Goal: Task Accomplishment & Management: Use online tool/utility

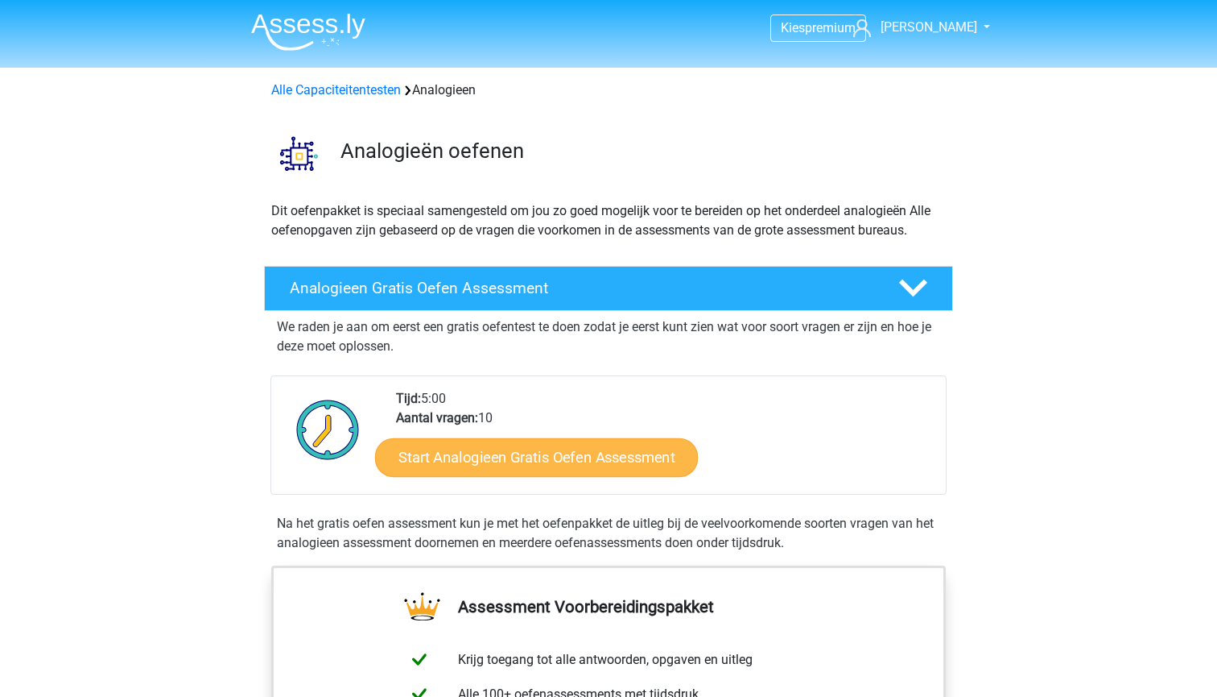
click at [482, 452] on link "Start Analogieen Gratis Oefen Assessment" at bounding box center [536, 456] width 323 height 39
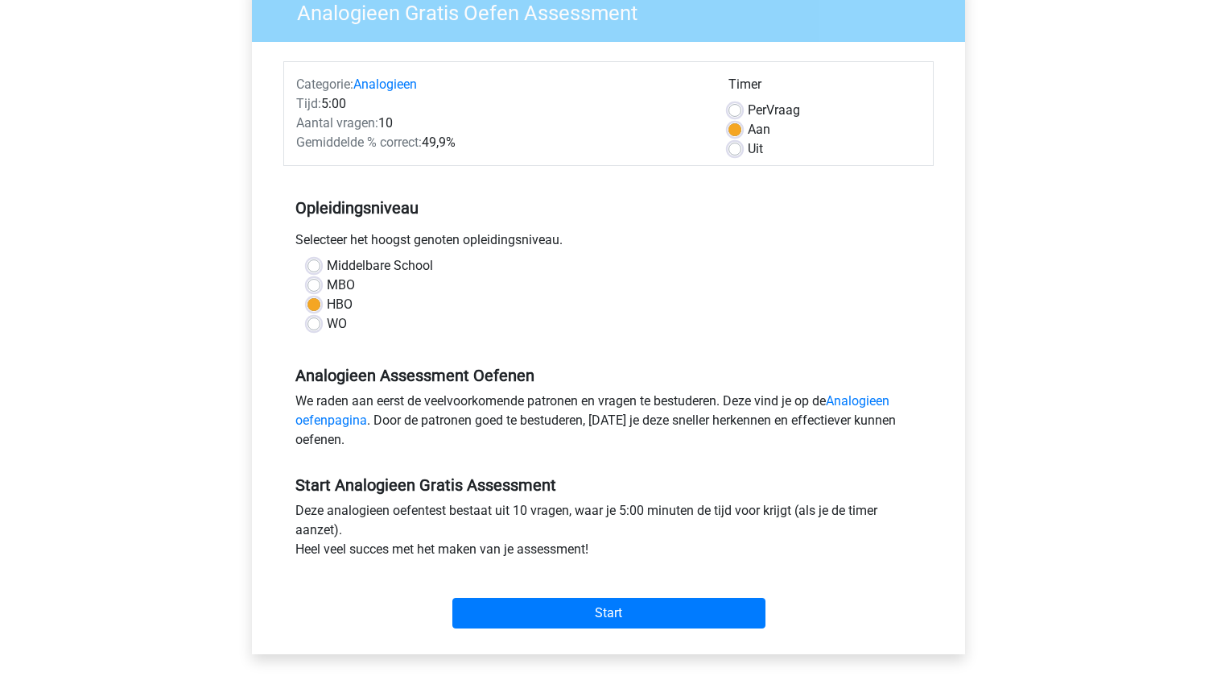
scroll to position [168, 0]
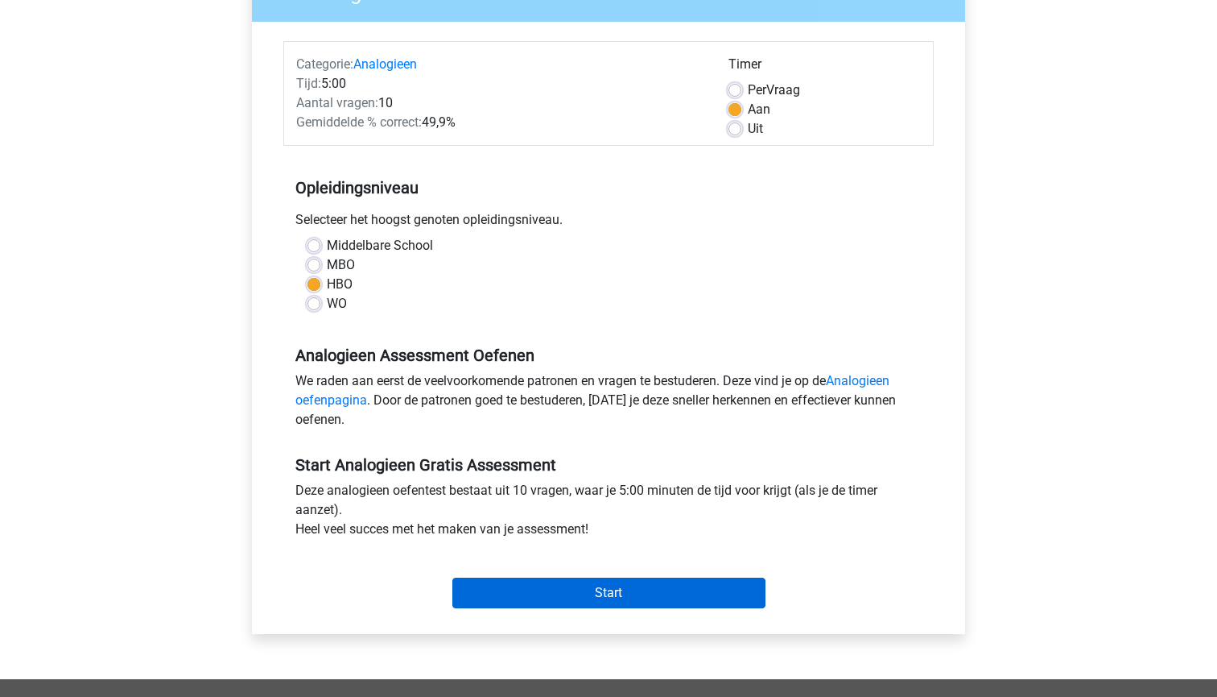
click at [539, 593] on input "Start" at bounding box center [609, 592] width 313 height 31
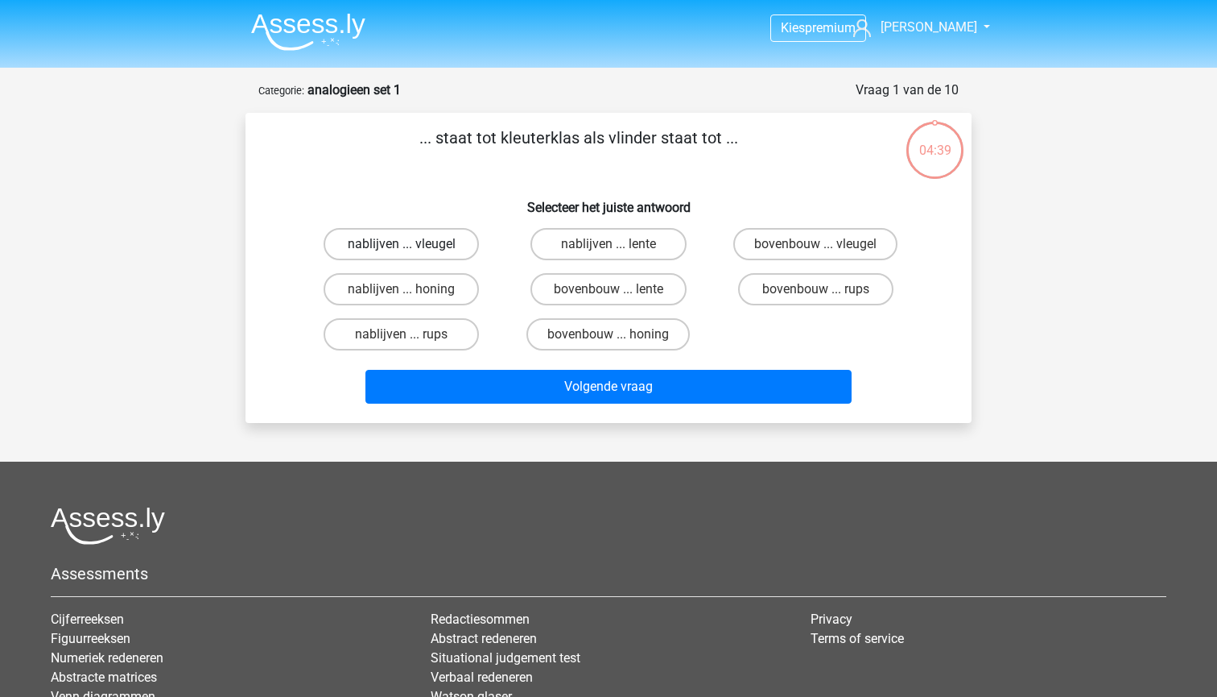
click at [450, 246] on label "nablijven ... vleugel" at bounding box center [401, 244] width 155 height 32
click at [412, 246] on input "nablijven ... vleugel" at bounding box center [407, 249] width 10 height 10
radio input "true"
click at [569, 404] on div "Volgende vraag" at bounding box center [609, 390] width 622 height 40
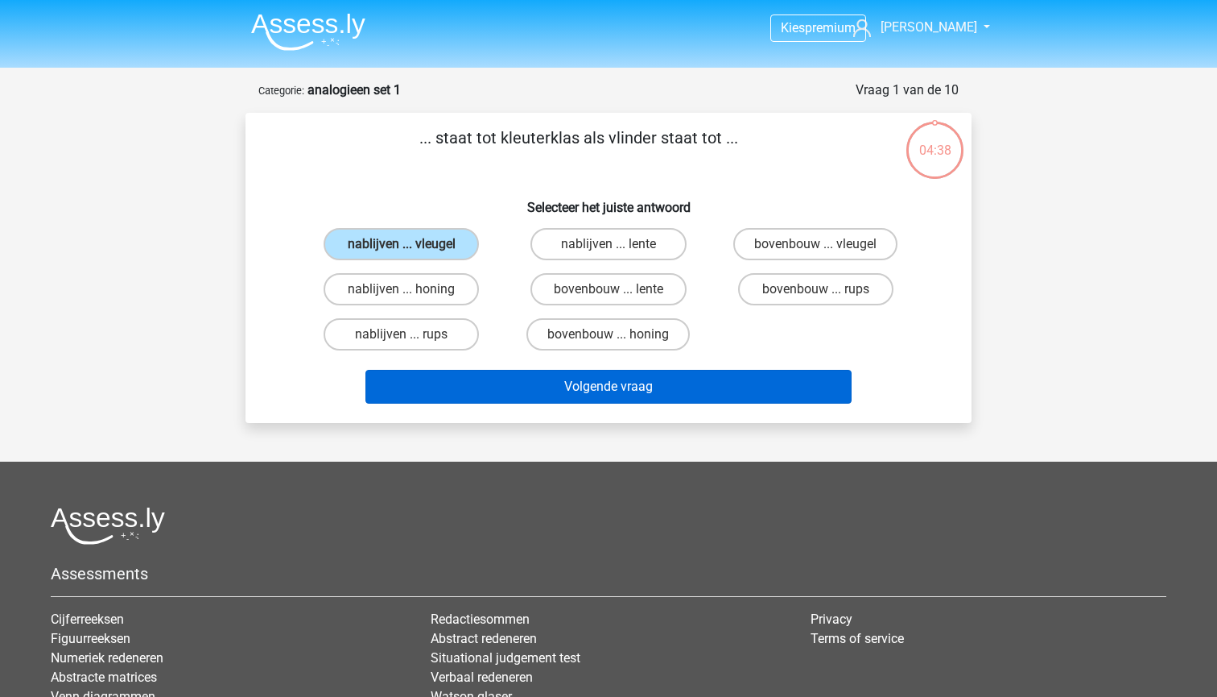
click at [578, 399] on button "Volgende vraag" at bounding box center [609, 387] width 487 height 34
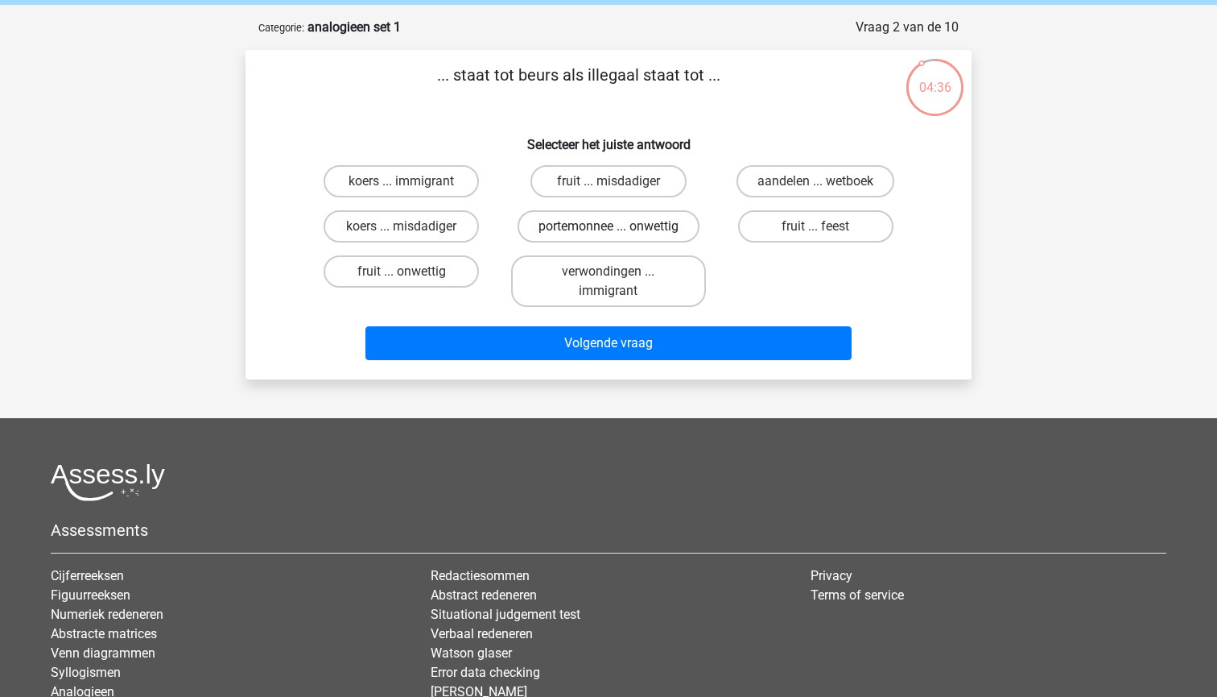
scroll to position [56, 0]
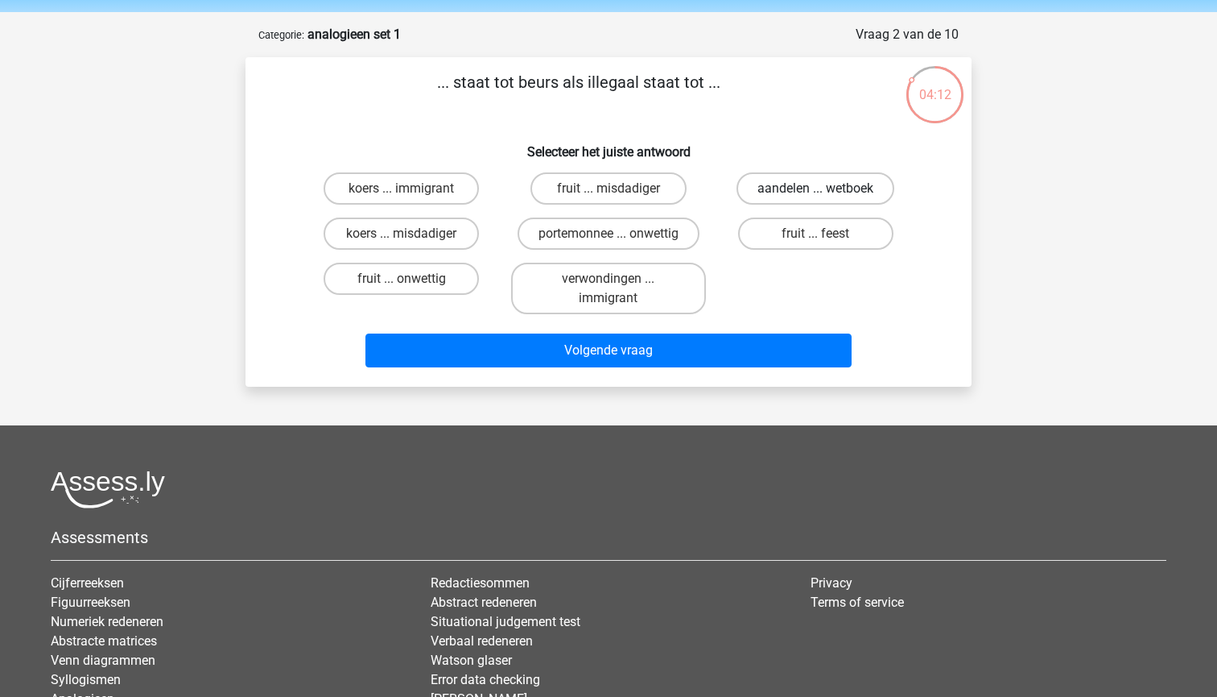
click at [790, 192] on label "aandelen ... wetboek" at bounding box center [816, 188] width 158 height 32
click at [816, 192] on input "aandelen ... wetboek" at bounding box center [821, 193] width 10 height 10
radio input "true"
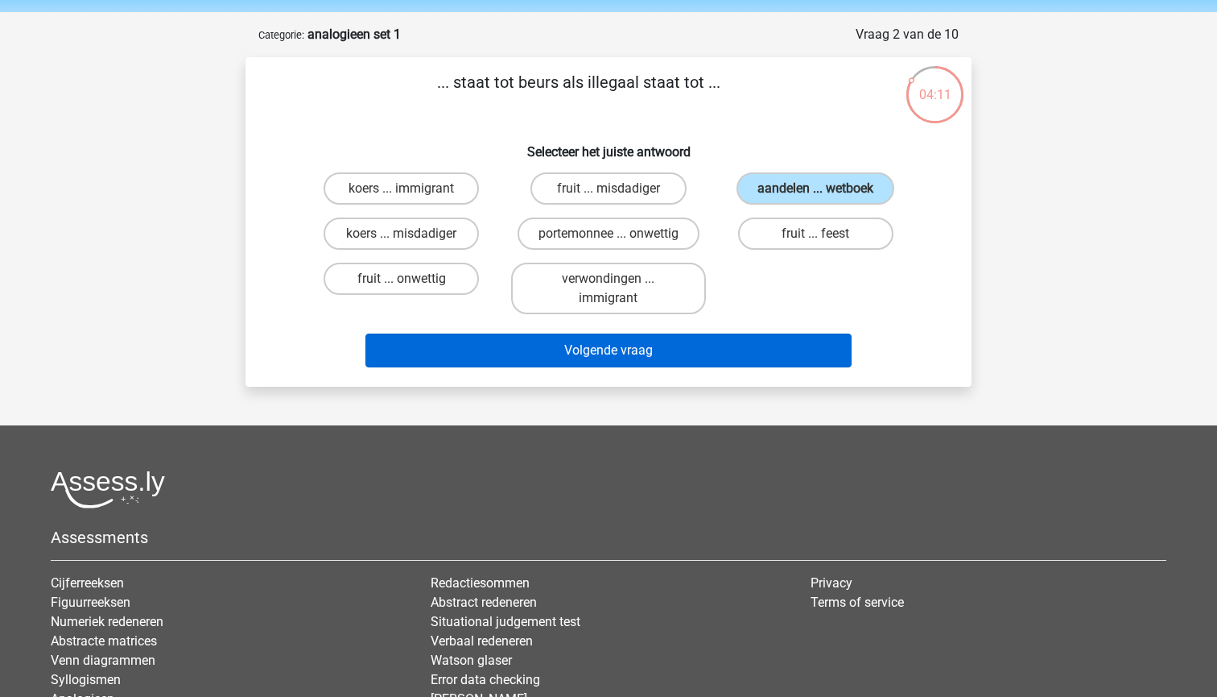
click at [700, 344] on button "Volgende vraag" at bounding box center [609, 350] width 487 height 34
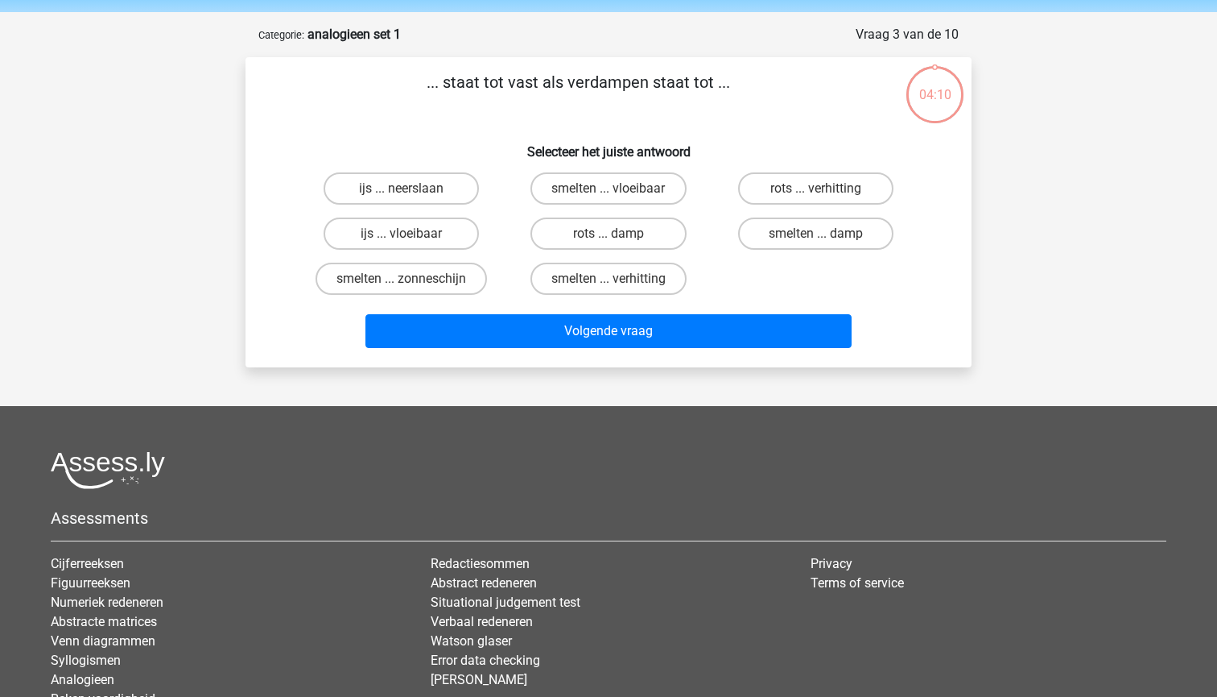
scroll to position [81, 0]
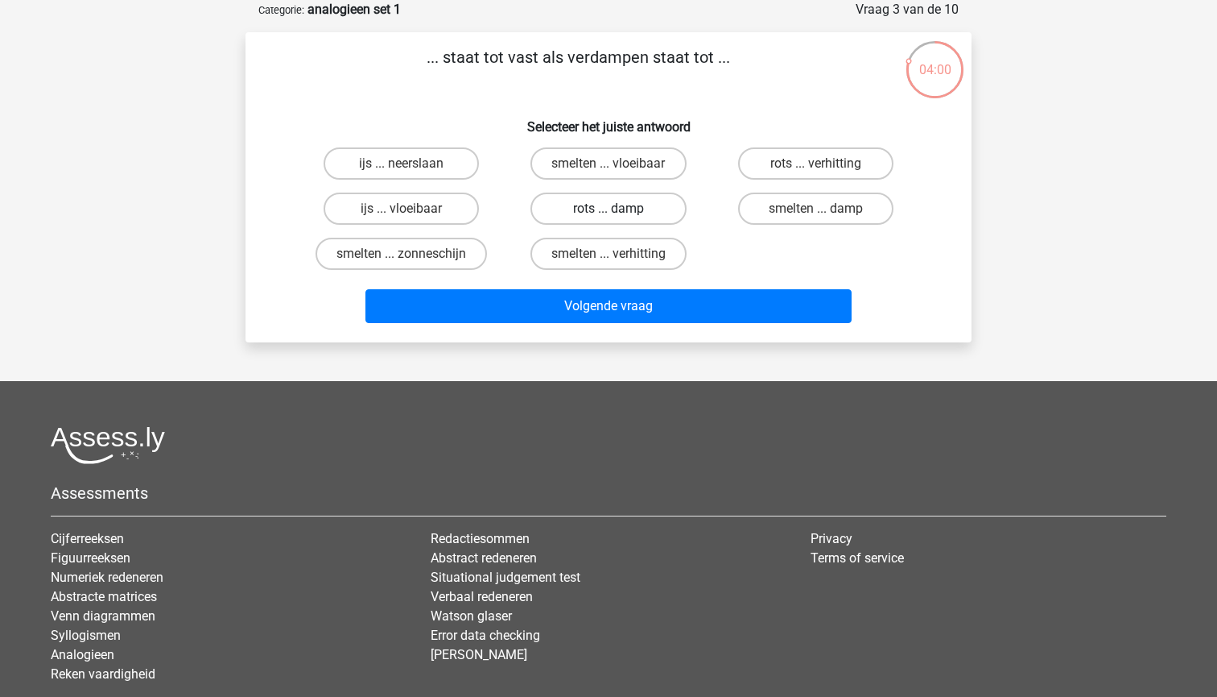
click at [663, 205] on label "rots ... damp" at bounding box center [608, 208] width 155 height 32
click at [619, 209] on input "rots ... damp" at bounding box center [614, 214] width 10 height 10
radio input "true"
click at [653, 207] on label "rots ... damp" at bounding box center [608, 208] width 155 height 32
click at [619, 209] on input "rots ... damp" at bounding box center [614, 214] width 10 height 10
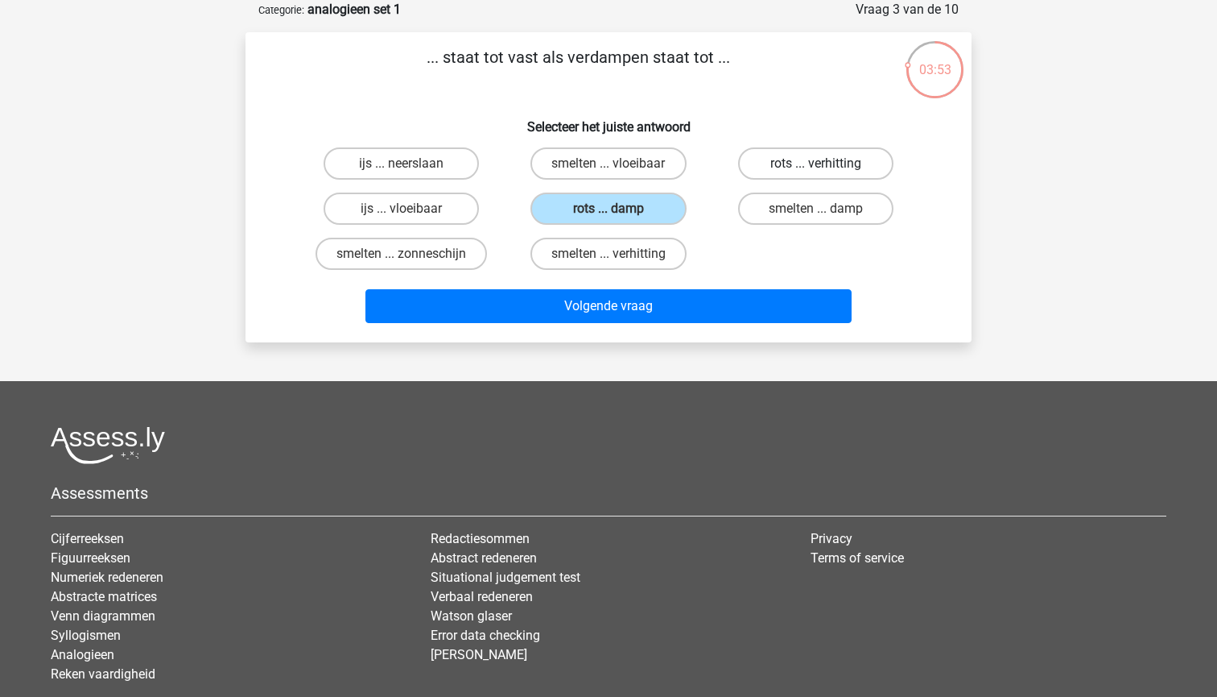
click at [804, 176] on label "rots ... verhitting" at bounding box center [815, 163] width 155 height 32
click at [816, 174] on input "rots ... verhitting" at bounding box center [821, 168] width 10 height 10
radio input "true"
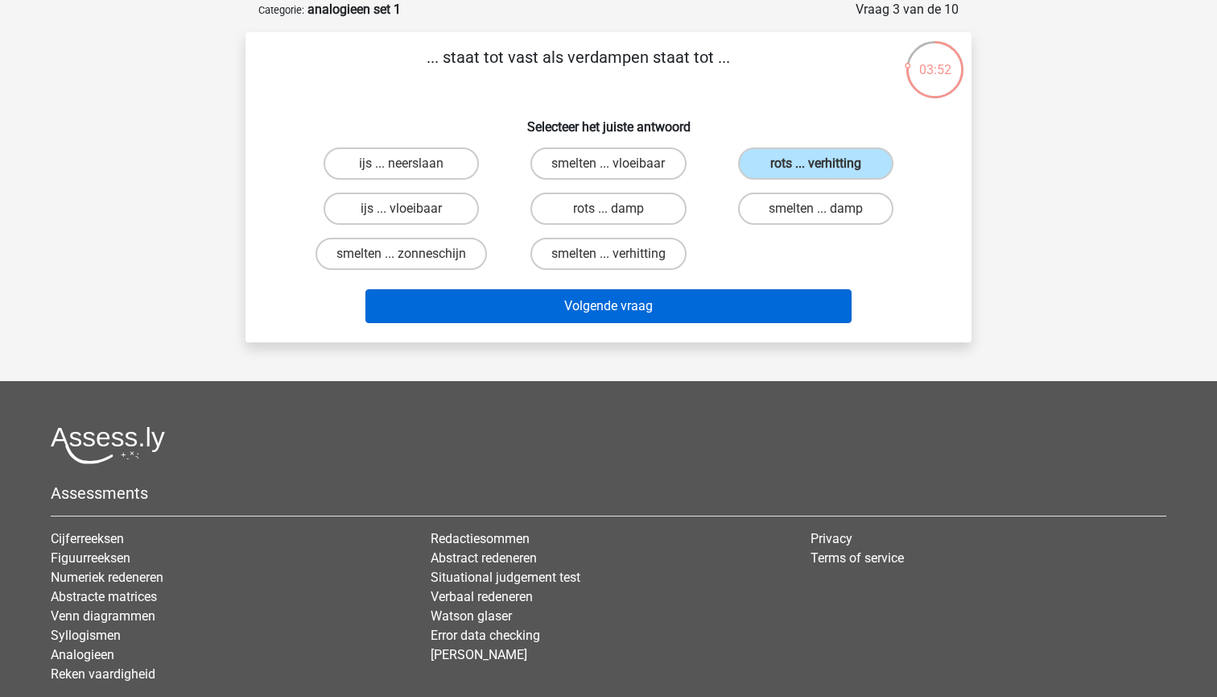
click at [749, 306] on button "Volgende vraag" at bounding box center [609, 306] width 487 height 34
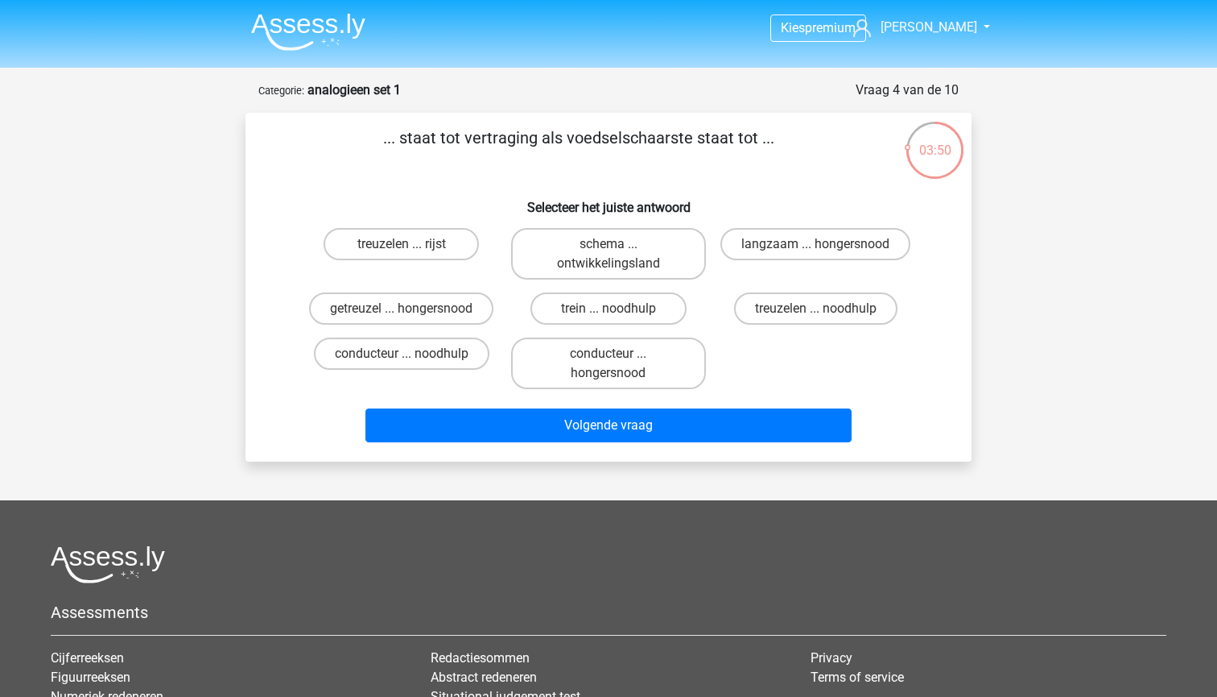
scroll to position [0, 0]
click at [460, 312] on label "getreuzel ... hongersnood" at bounding box center [401, 308] width 184 height 32
click at [412, 312] on input "getreuzel ... hongersnood" at bounding box center [407, 313] width 10 height 10
radio input "true"
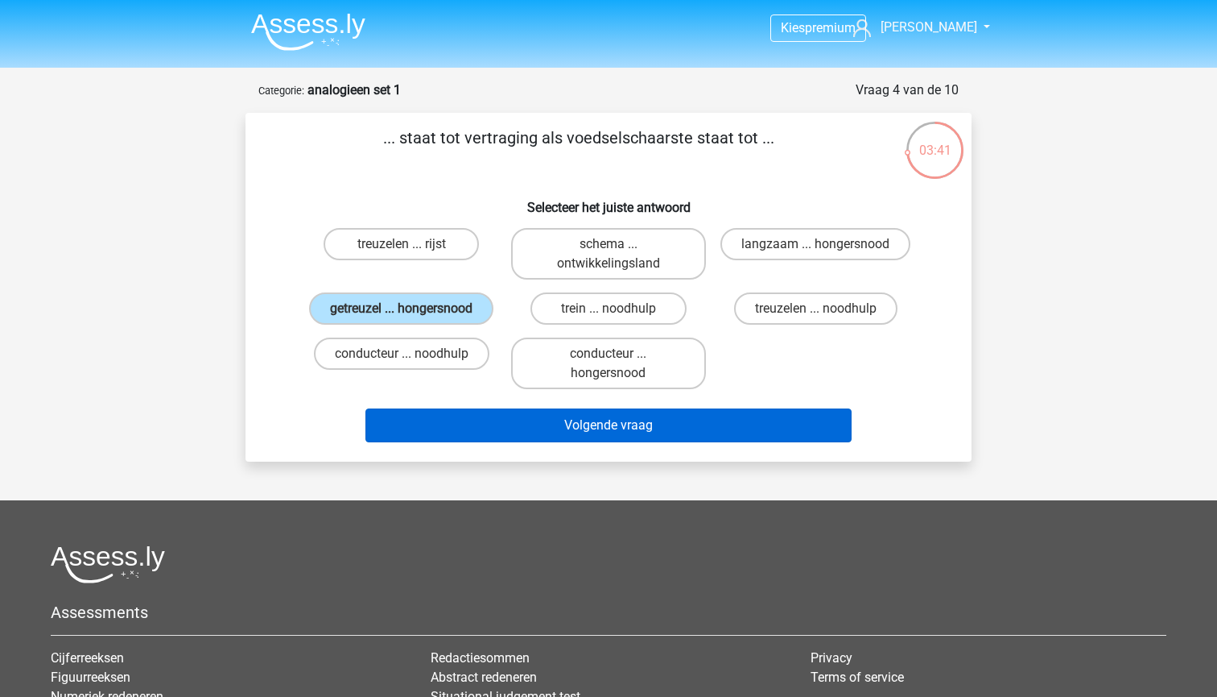
click at [546, 442] on button "Volgende vraag" at bounding box center [609, 425] width 487 height 34
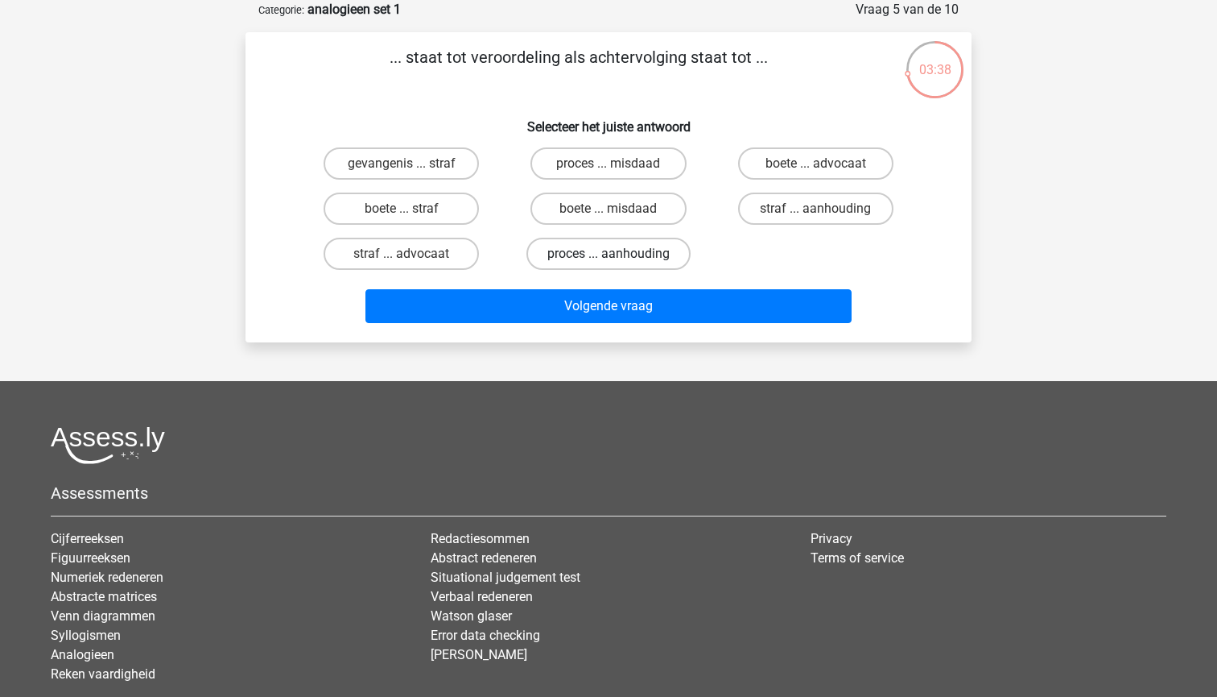
scroll to position [65, 0]
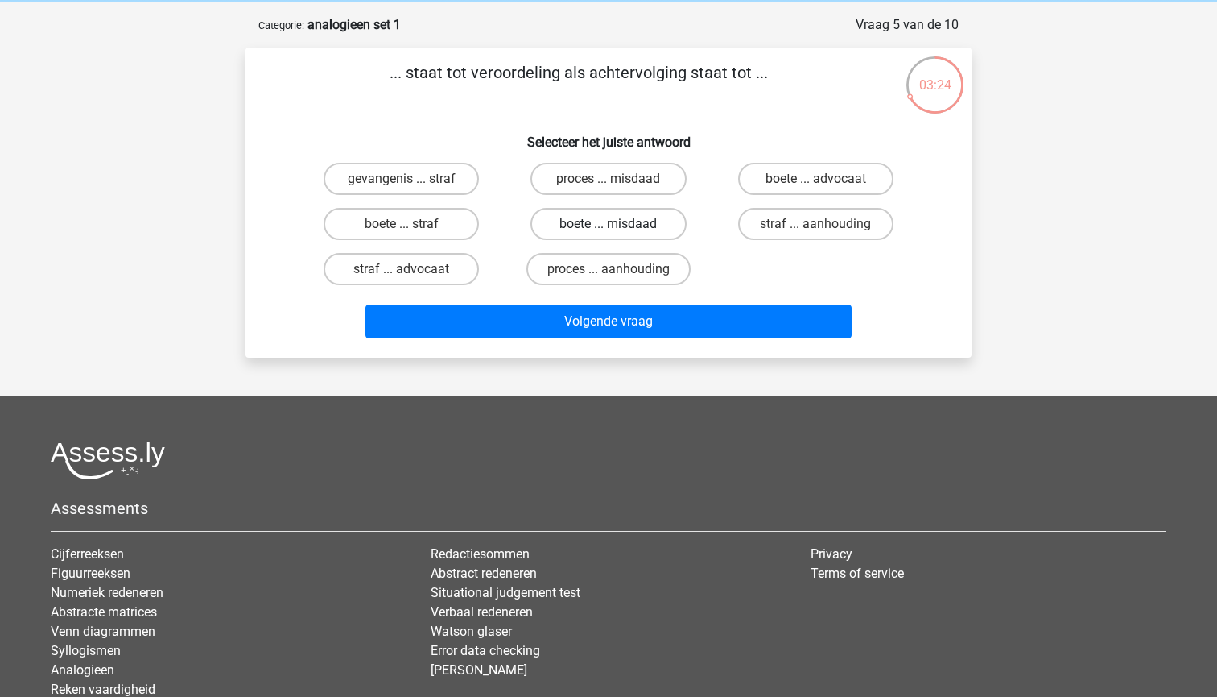
click at [639, 221] on label "boete ... misdaad" at bounding box center [608, 224] width 155 height 32
click at [619, 224] on input "boete ... misdaad" at bounding box center [614, 229] width 10 height 10
radio input "true"
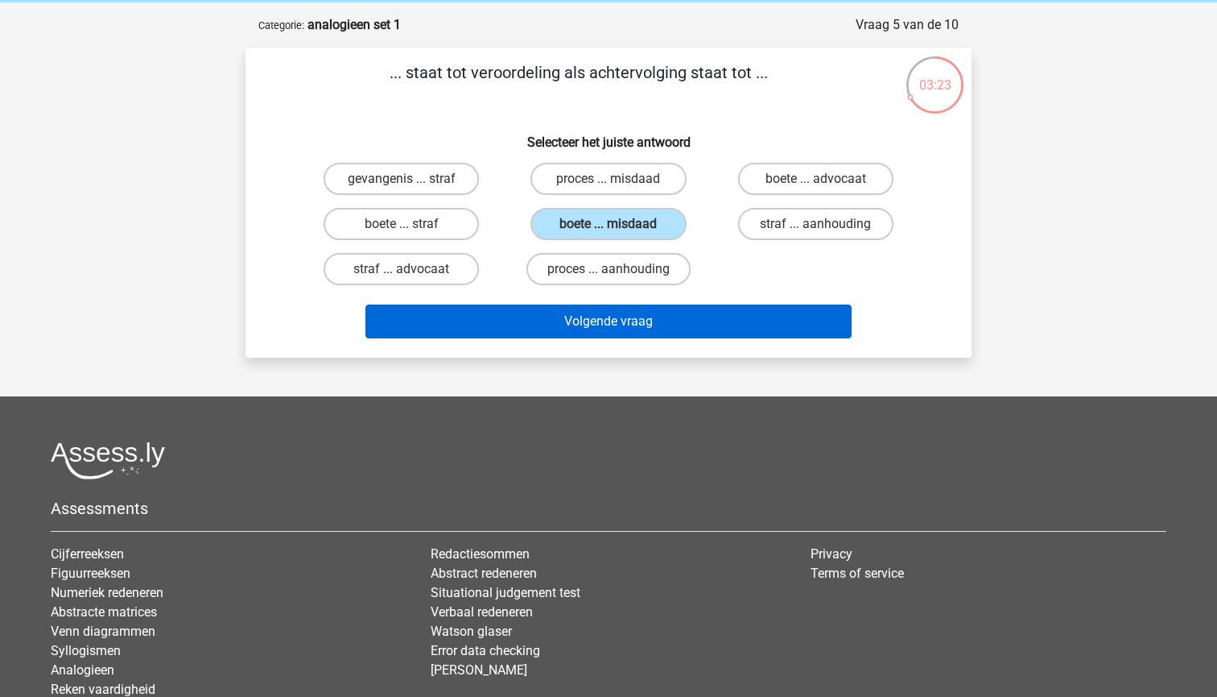
click at [647, 310] on button "Volgende vraag" at bounding box center [609, 321] width 487 height 34
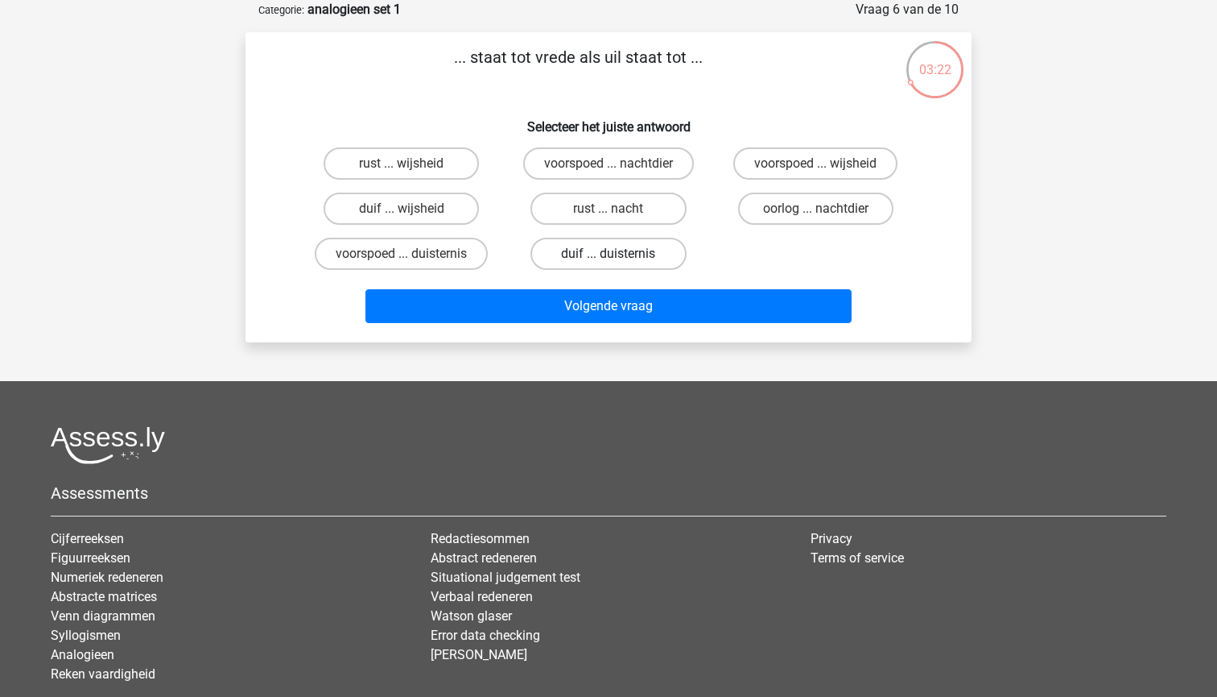
scroll to position [44, 0]
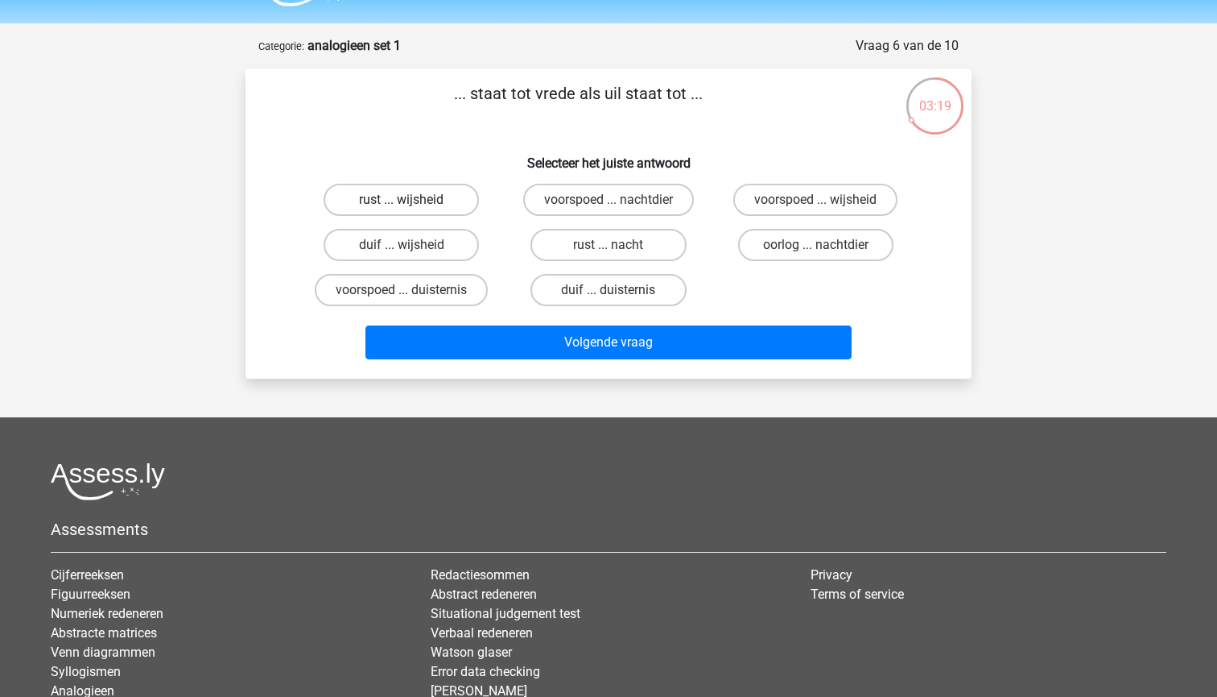
click at [452, 203] on label "rust ... wijsheid" at bounding box center [401, 200] width 155 height 32
click at [412, 203] on input "rust ... wijsheid" at bounding box center [407, 205] width 10 height 10
radio input "true"
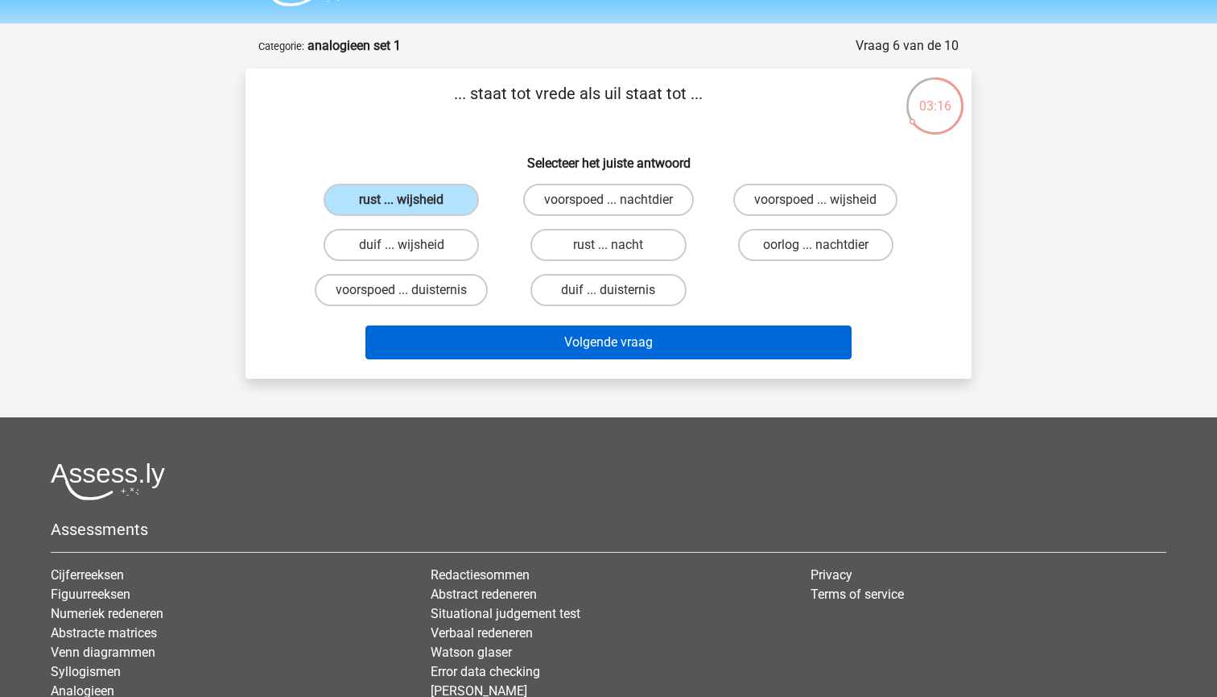
click at [633, 345] on button "Volgende vraag" at bounding box center [609, 342] width 487 height 34
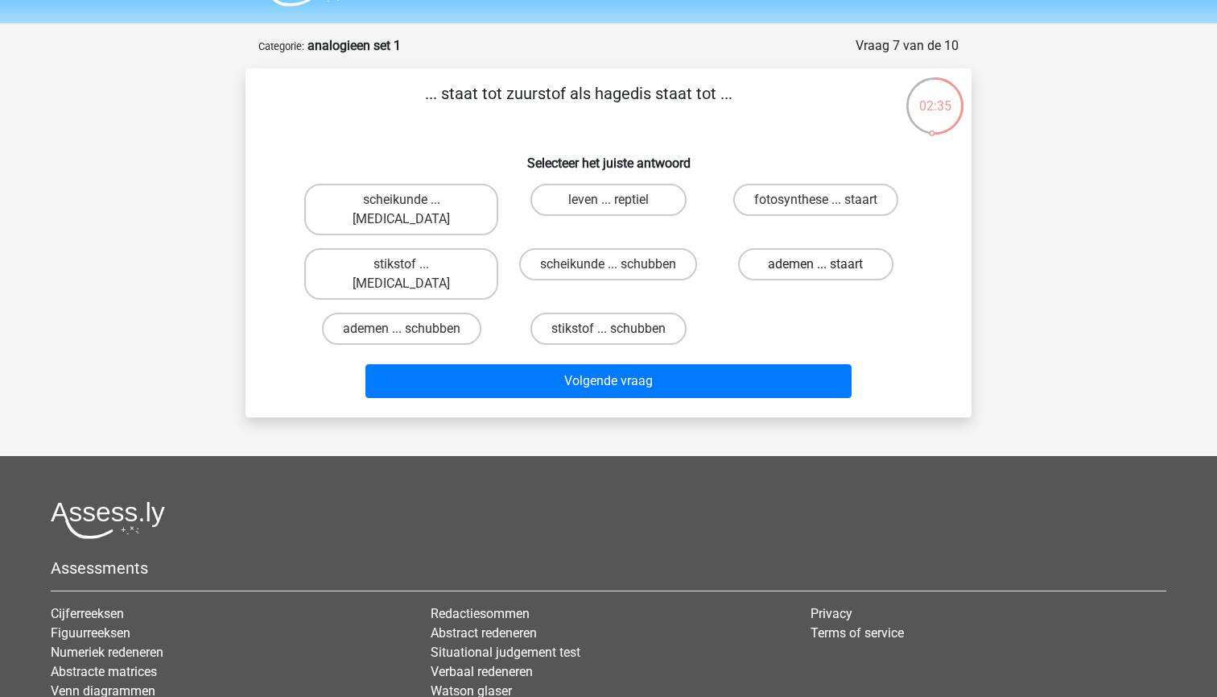
click at [779, 249] on label "ademen ... staart" at bounding box center [815, 264] width 155 height 32
click at [816, 264] on input "ademen ... staart" at bounding box center [821, 269] width 10 height 10
radio input "true"
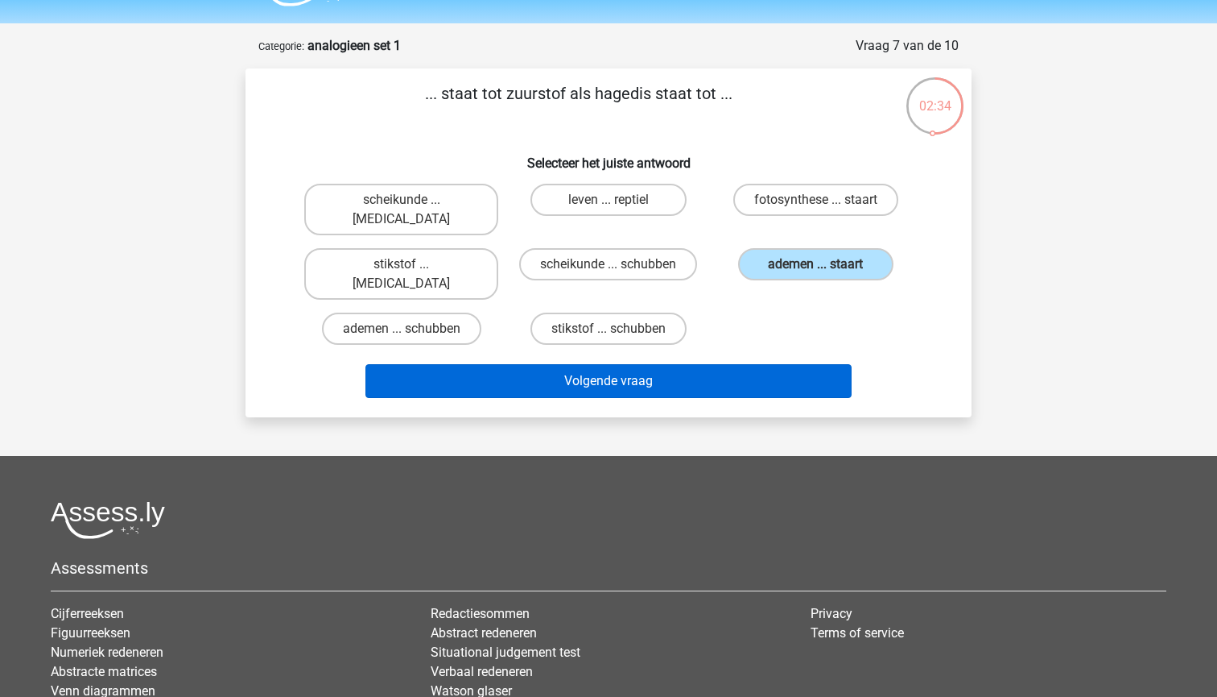
click at [758, 364] on button "Volgende vraag" at bounding box center [609, 381] width 487 height 34
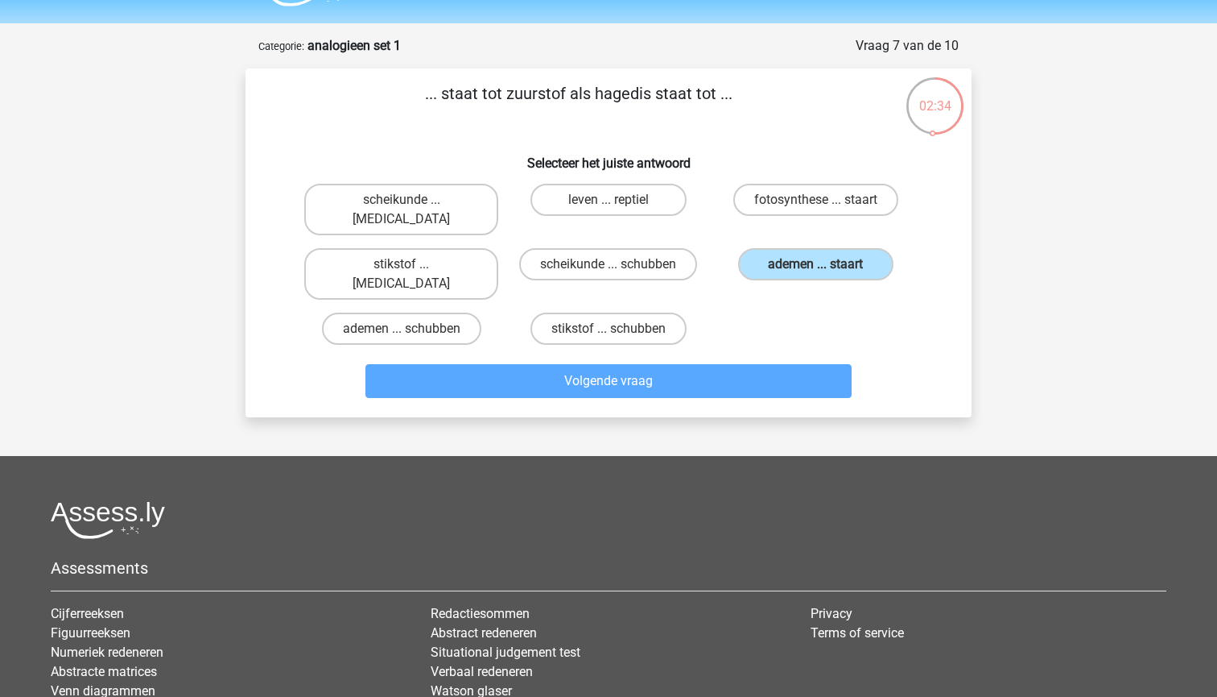
scroll to position [81, 0]
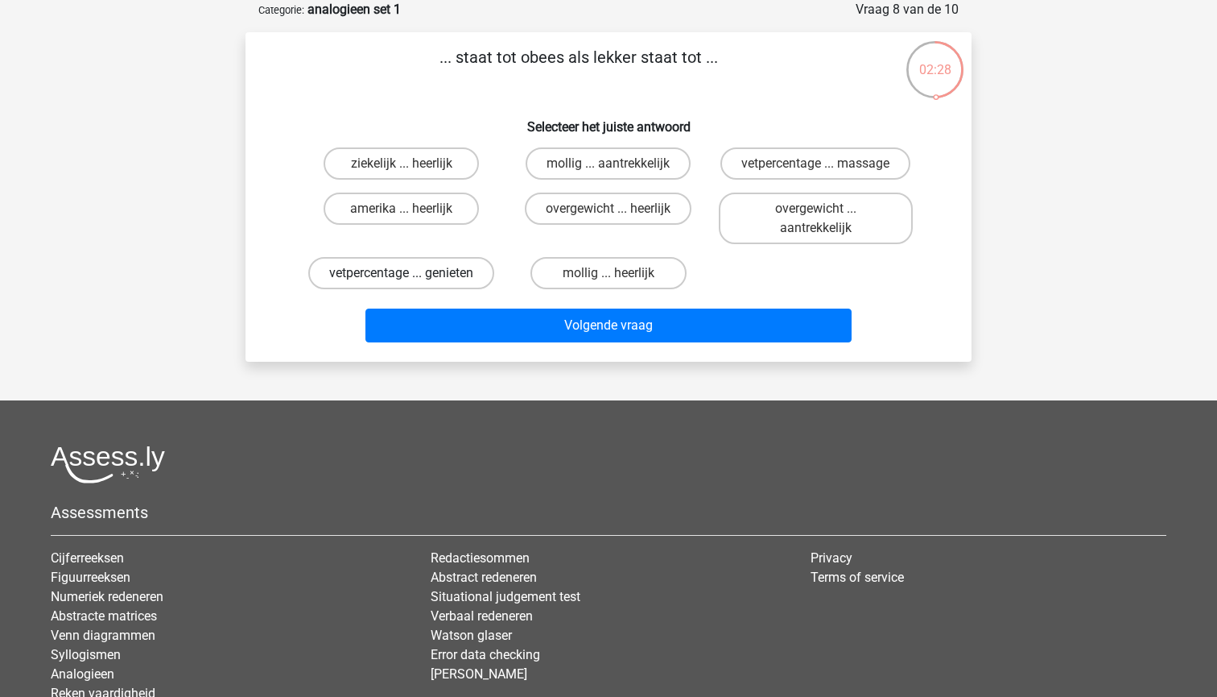
click at [469, 271] on label "vetpercentage ... genieten" at bounding box center [401, 273] width 186 height 32
click at [412, 273] on input "vetpercentage ... genieten" at bounding box center [407, 278] width 10 height 10
radio input "true"
click at [782, 229] on label "overgewicht ... aantrekkelijk" at bounding box center [816, 218] width 194 height 52
click at [816, 219] on input "overgewicht ... aantrekkelijk" at bounding box center [821, 214] width 10 height 10
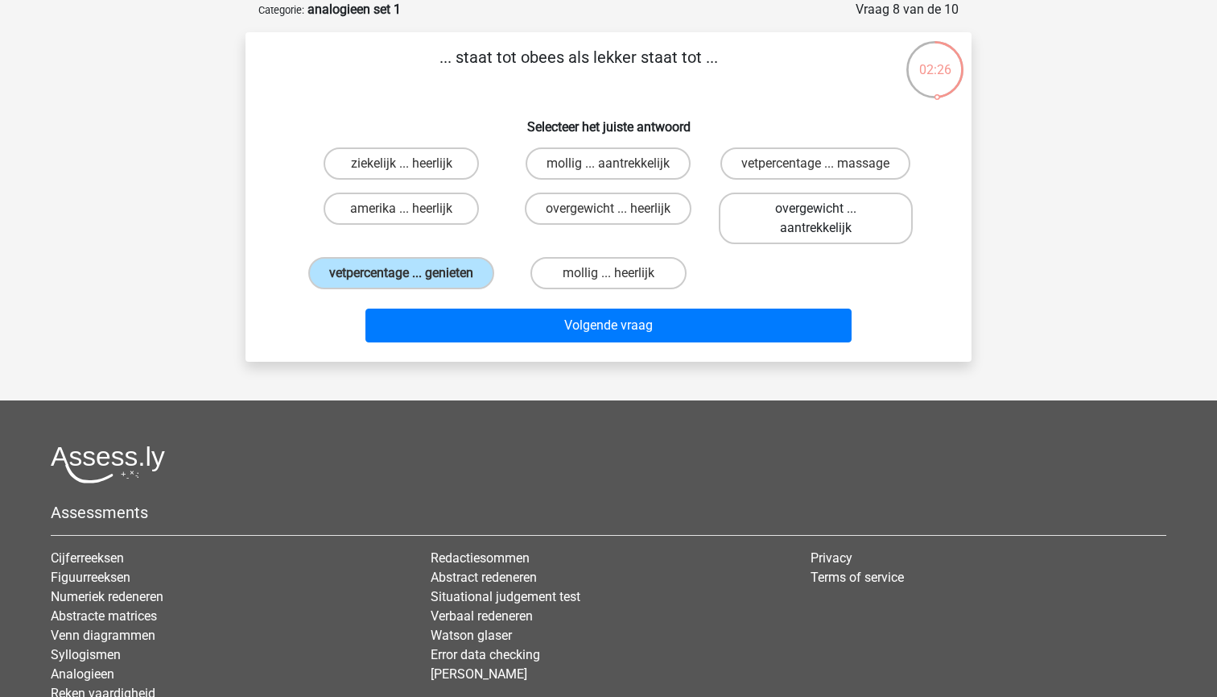
radio input "true"
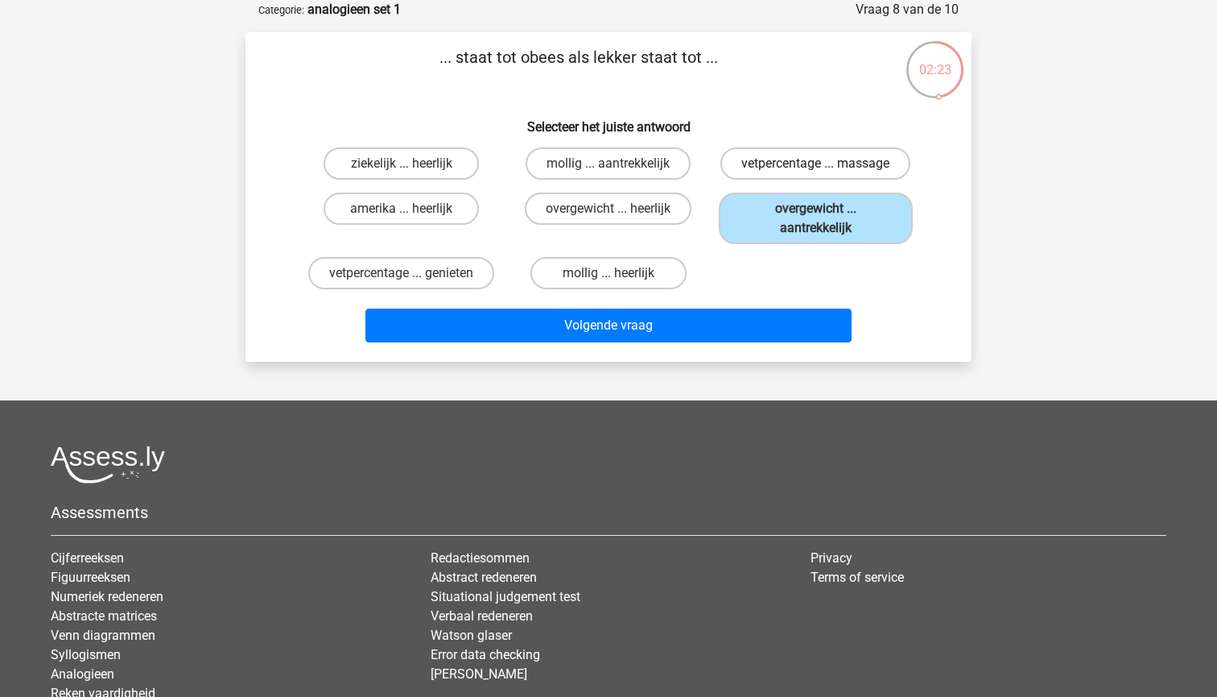
click at [775, 167] on label "vetpercentage ... massage" at bounding box center [816, 163] width 190 height 32
click at [816, 167] on input "vetpercentage ... massage" at bounding box center [821, 168] width 10 height 10
radio input "true"
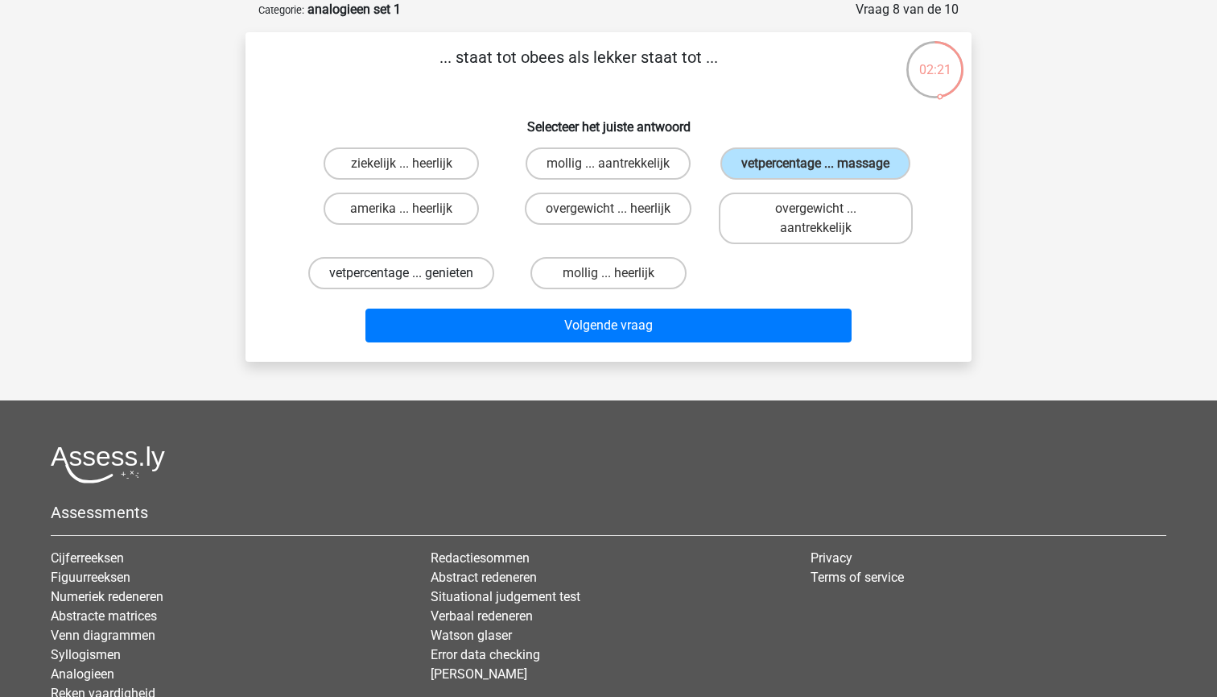
click at [464, 284] on label "vetpercentage ... genieten" at bounding box center [401, 273] width 186 height 32
click at [412, 283] on input "vetpercentage ... genieten" at bounding box center [407, 278] width 10 height 10
radio input "true"
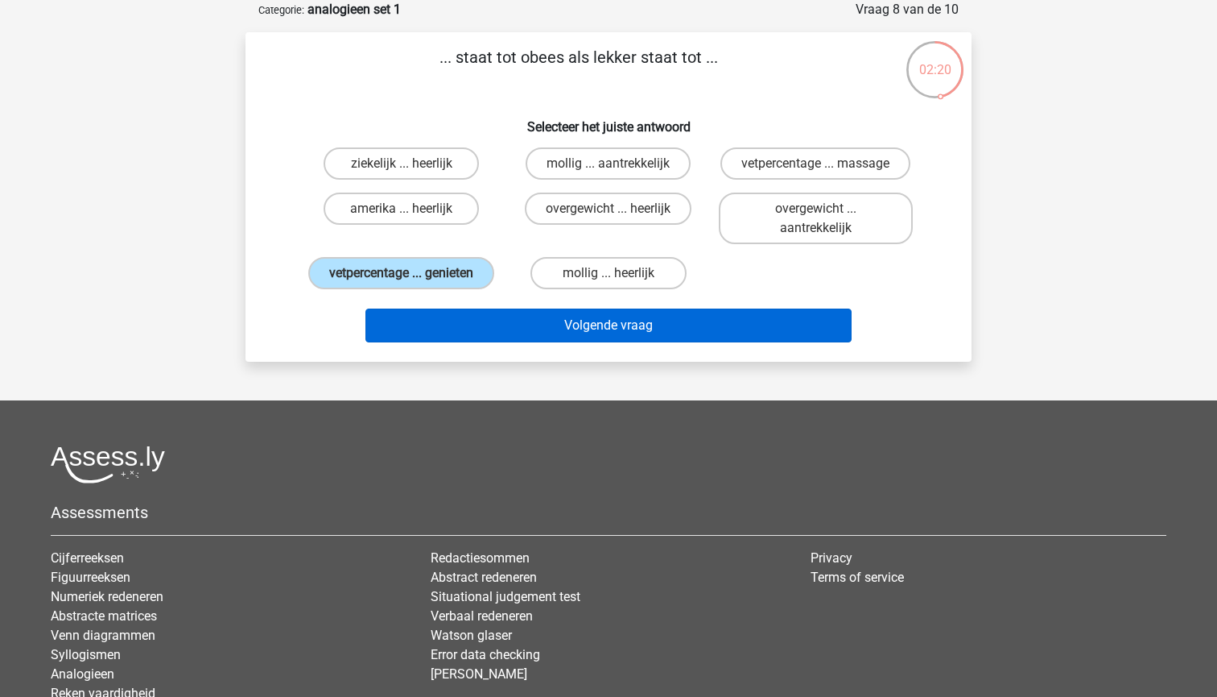
click at [573, 333] on button "Volgende vraag" at bounding box center [609, 325] width 487 height 34
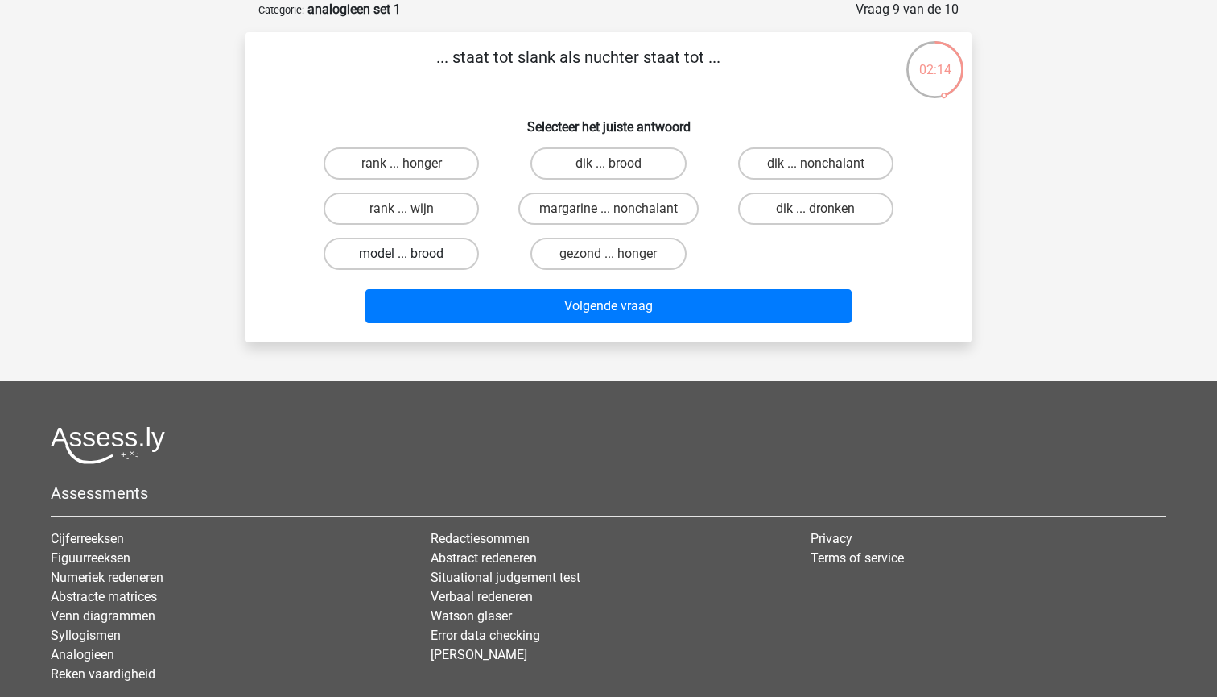
click at [459, 252] on label "model ... brood" at bounding box center [401, 254] width 155 height 32
click at [412, 254] on input "model ... brood" at bounding box center [407, 259] width 10 height 10
radio input "true"
click at [777, 214] on label "dik ... dronken" at bounding box center [815, 208] width 155 height 32
click at [816, 214] on input "dik ... dronken" at bounding box center [821, 214] width 10 height 10
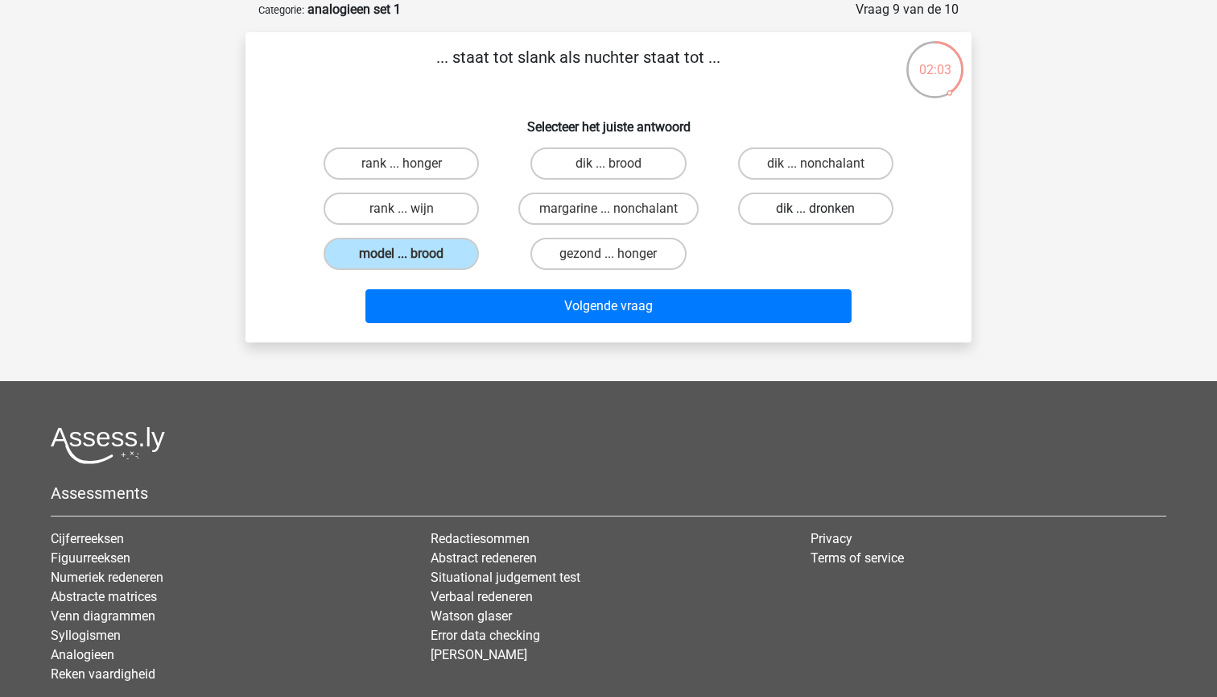
radio input "true"
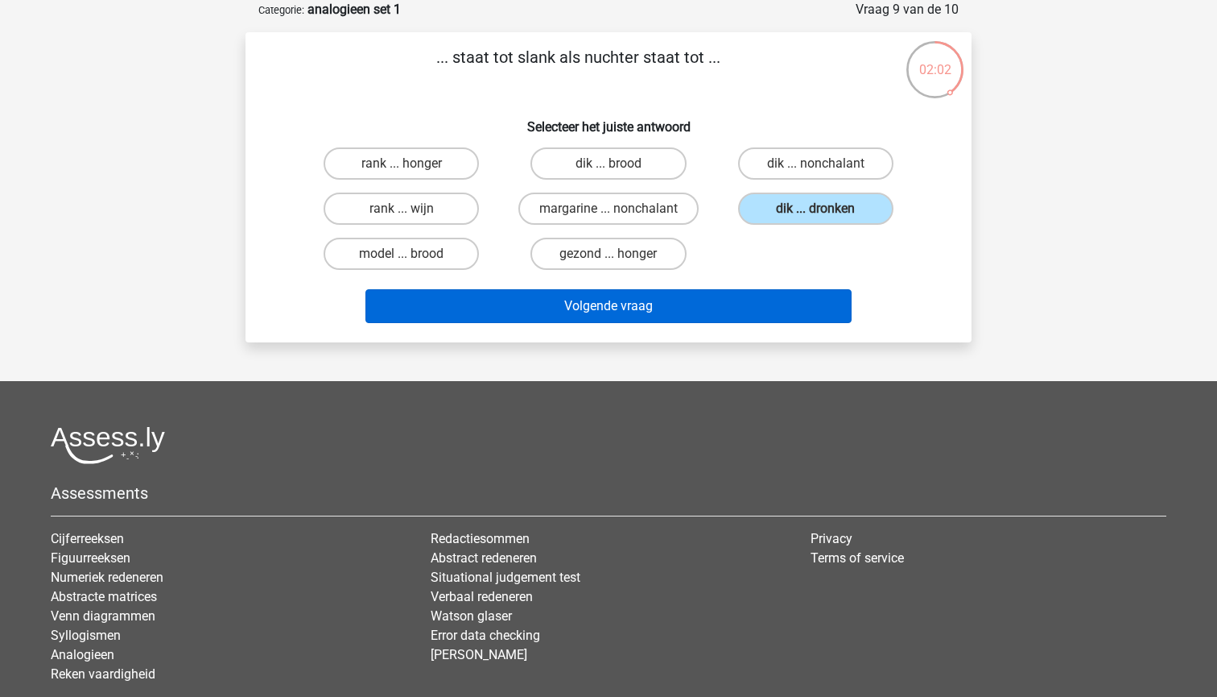
click at [739, 310] on button "Volgende vraag" at bounding box center [609, 306] width 487 height 34
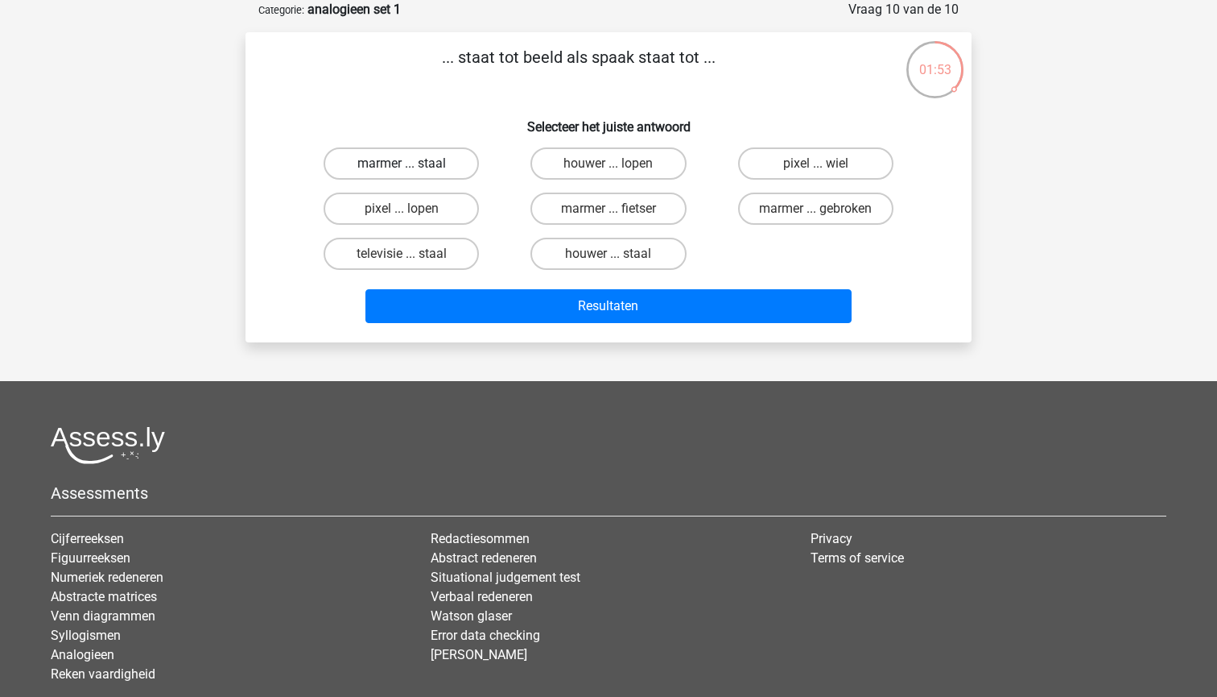
click at [424, 157] on label "marmer ... staal" at bounding box center [401, 163] width 155 height 32
click at [412, 163] on input "marmer ... staal" at bounding box center [407, 168] width 10 height 10
radio input "true"
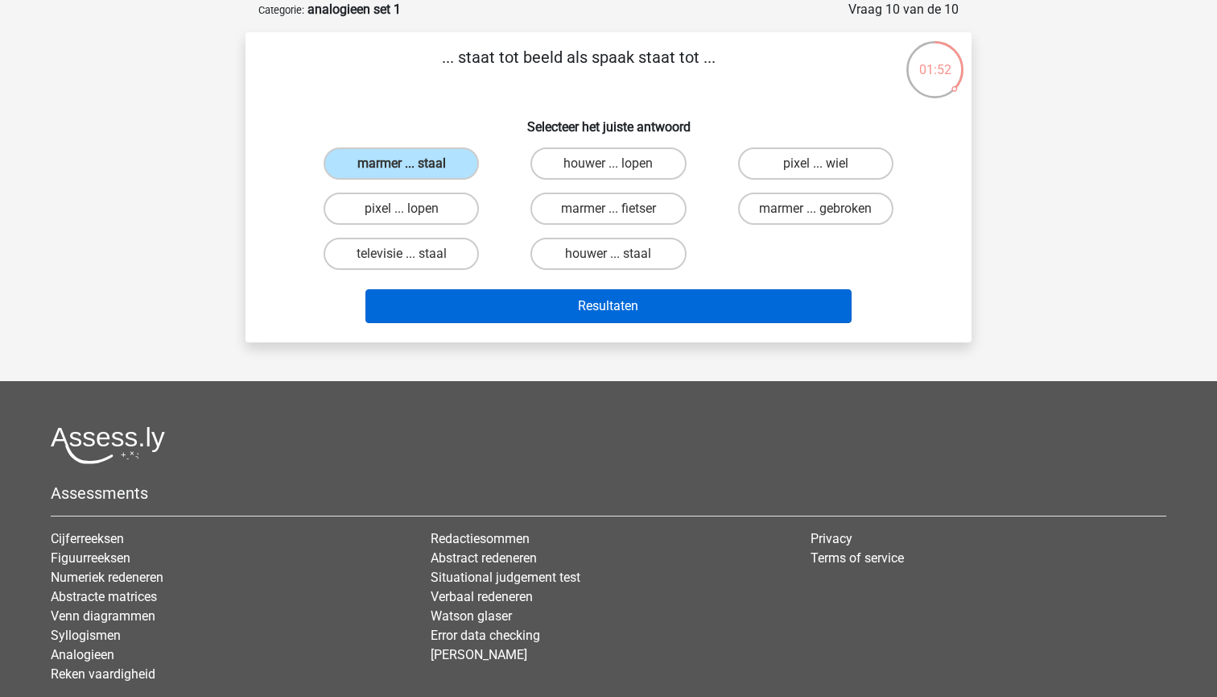
click at [503, 291] on button "Resultaten" at bounding box center [609, 306] width 487 height 34
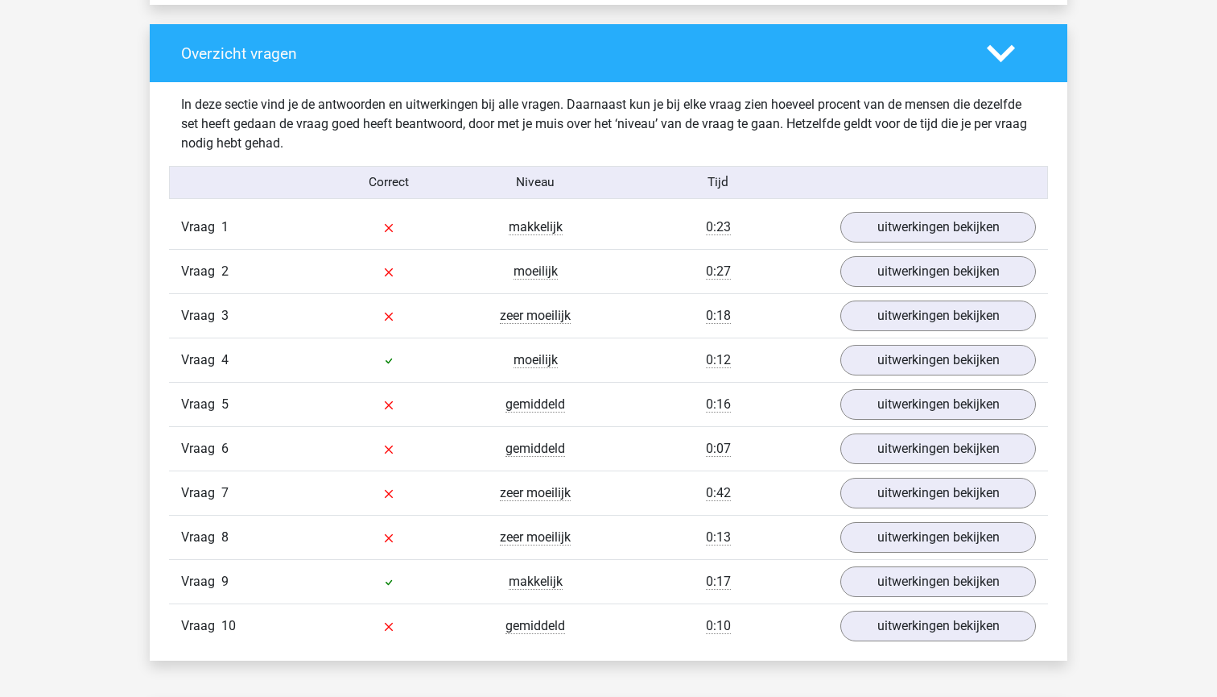
scroll to position [1202, 0]
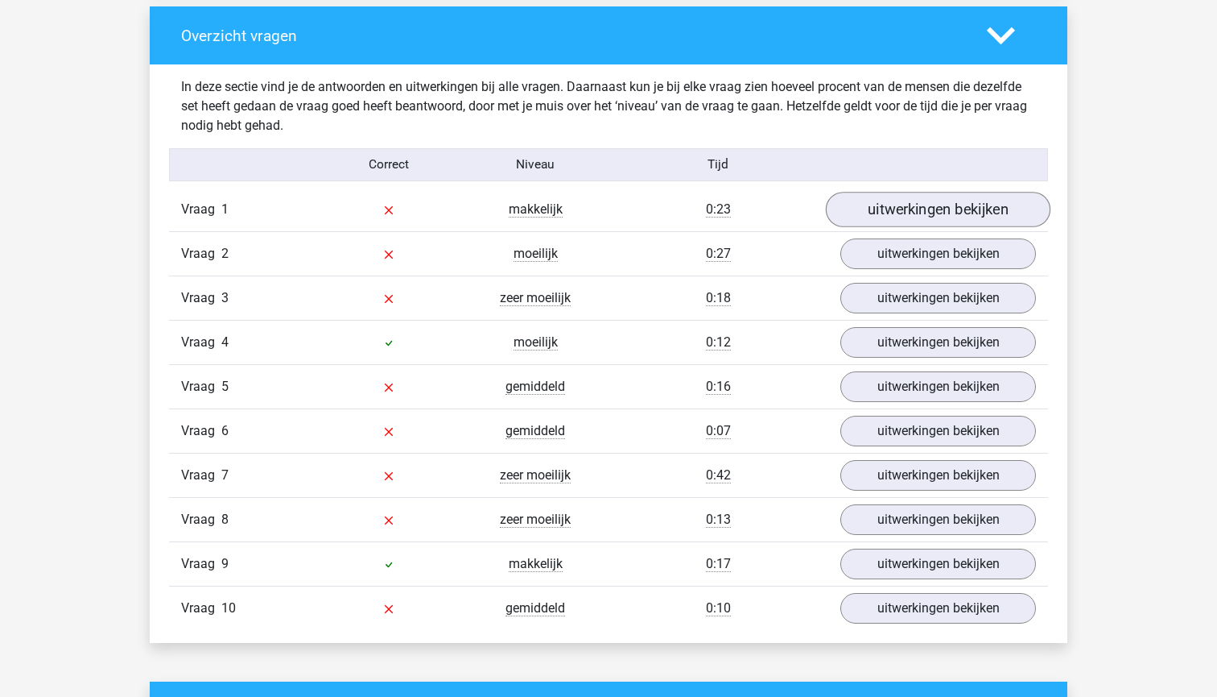
click at [892, 212] on link "uitwerkingen bekijken" at bounding box center [938, 209] width 225 height 35
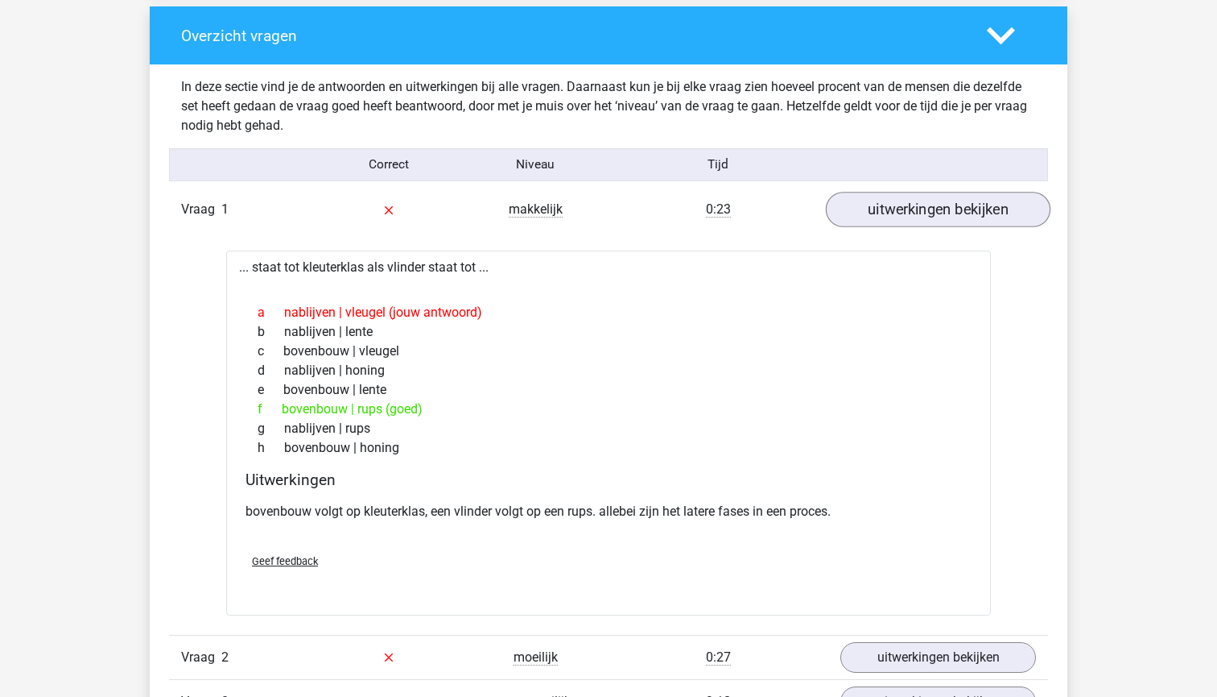
click at [895, 213] on link "uitwerkingen bekijken" at bounding box center [938, 209] width 225 height 35
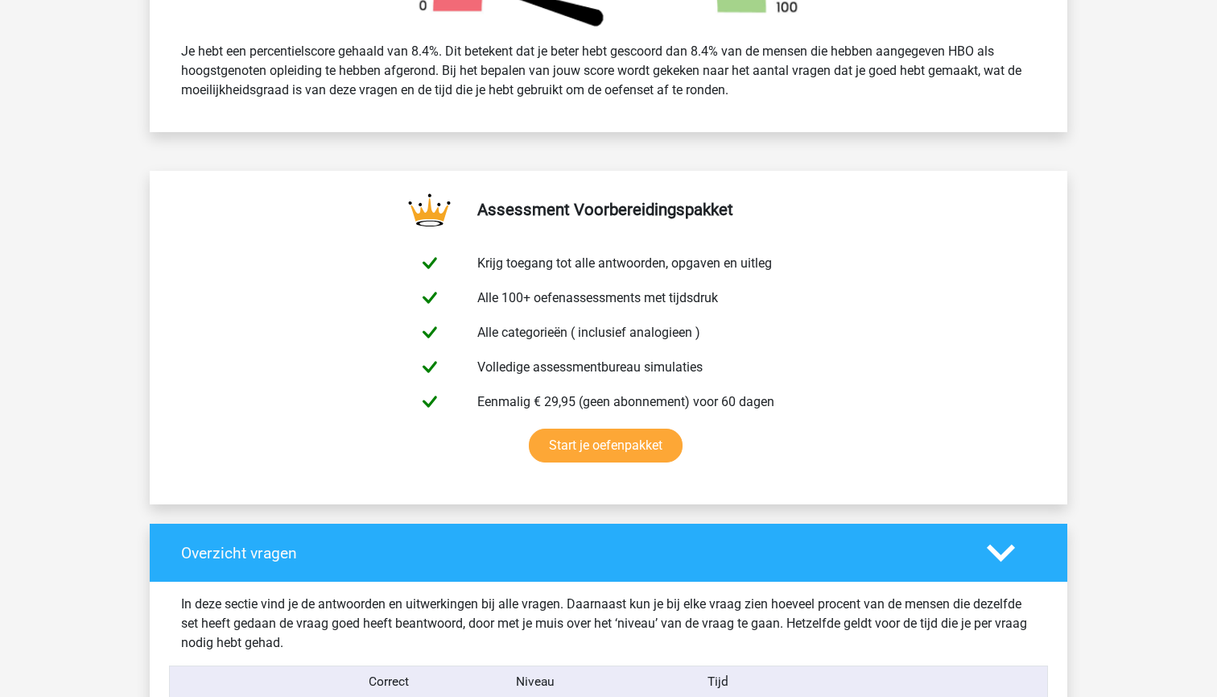
scroll to position [701, 0]
